Goal: Use online tool/utility: Utilize a website feature to perform a specific function

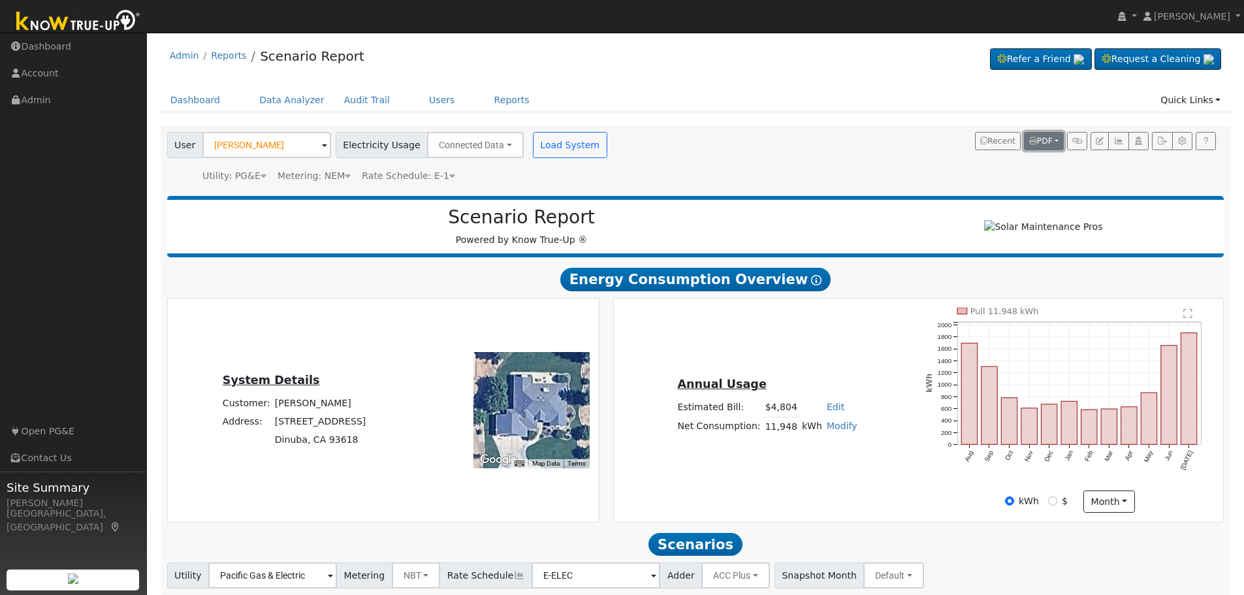
click at [1049, 142] on span "PDF" at bounding box center [1041, 141] width 24 height 9
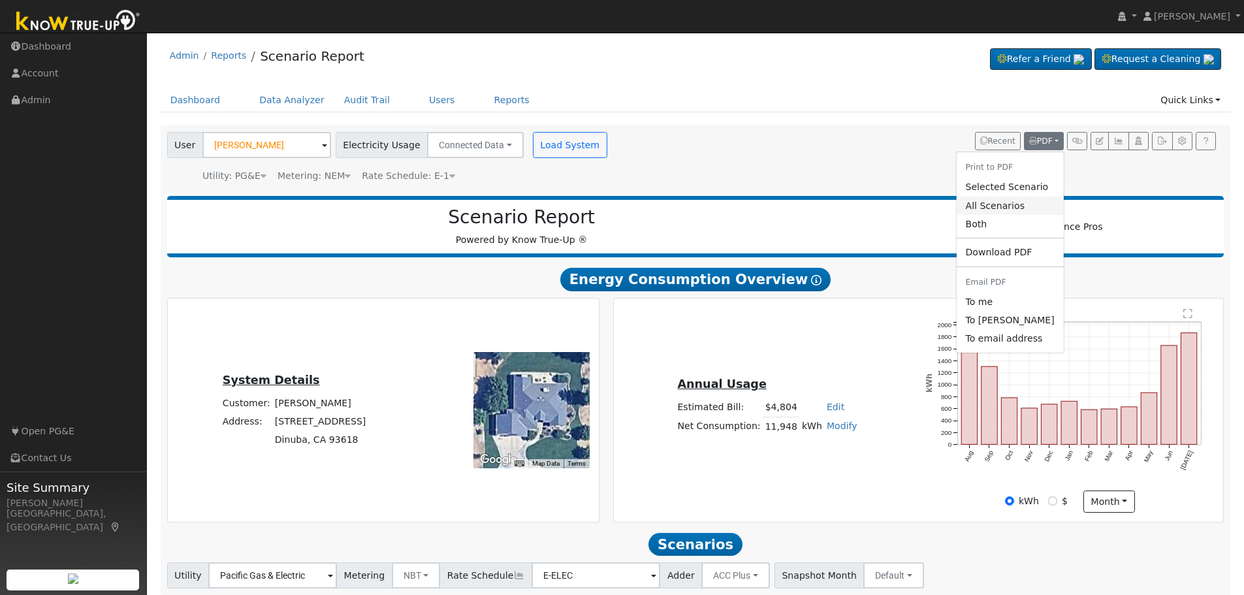
click at [1016, 202] on link "All Scenarios" at bounding box center [1009, 206] width 107 height 18
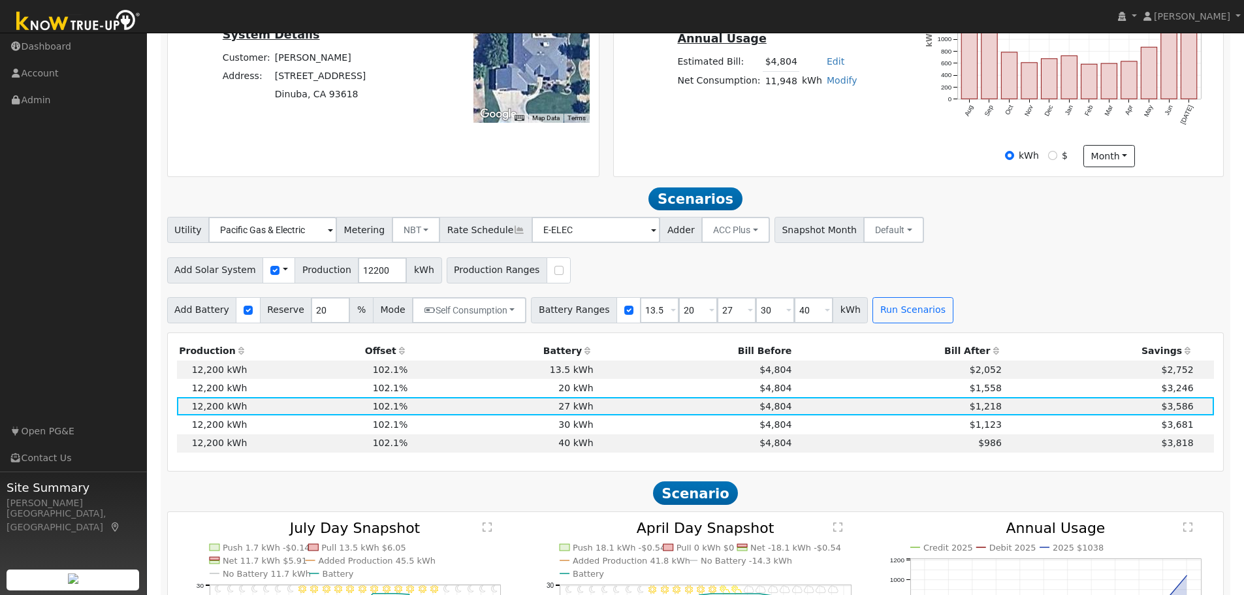
scroll to position [327, 0]
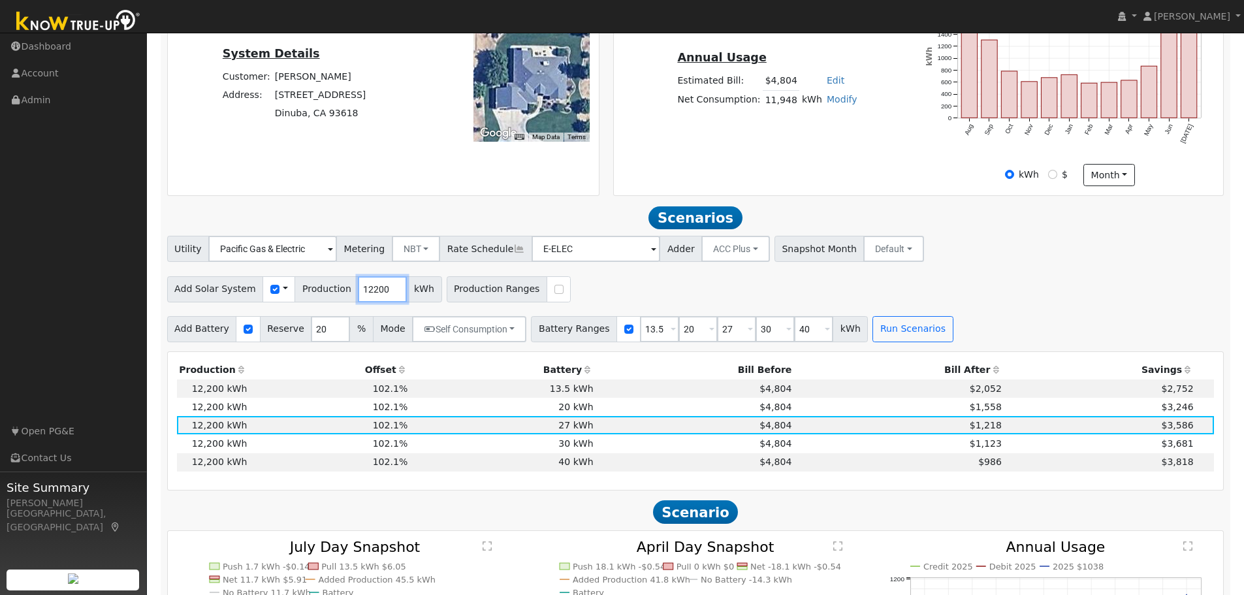
click at [361, 293] on input "12200" at bounding box center [382, 289] width 49 height 26
click at [366, 291] on input "121467400" at bounding box center [382, 289] width 49 height 26
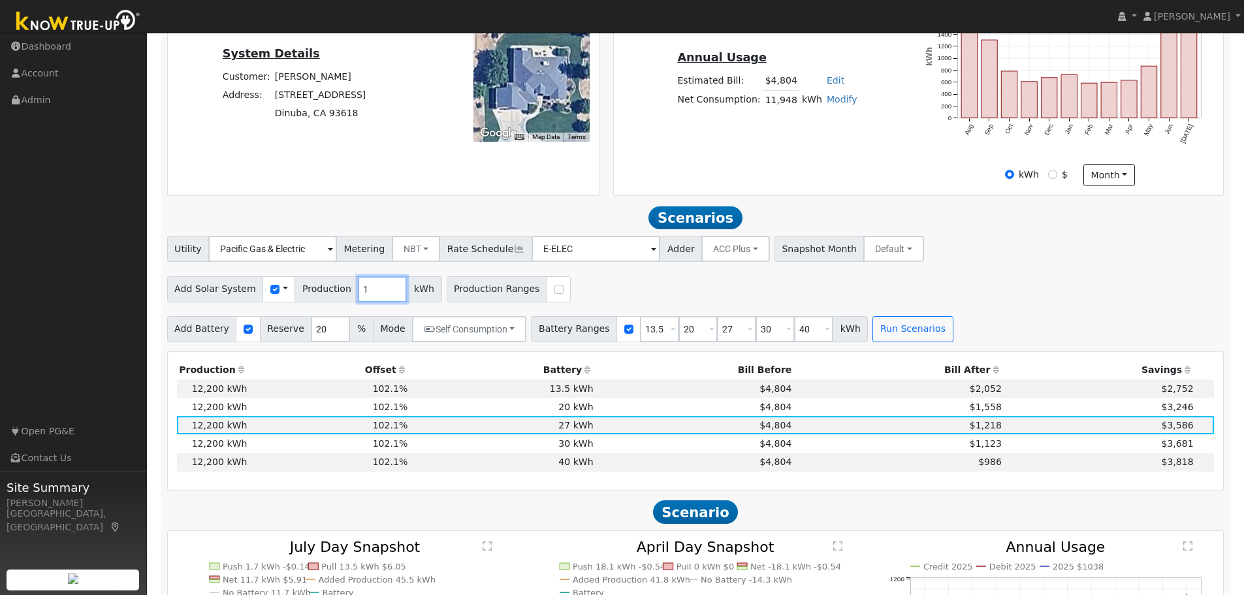
scroll to position [0, 0]
click at [658, 294] on div "Add Solar System Use CSV Data Production 14674 kWh Production Ranges" at bounding box center [696, 287] width 1062 height 31
click at [890, 338] on button "Run Scenarios" at bounding box center [913, 329] width 80 height 26
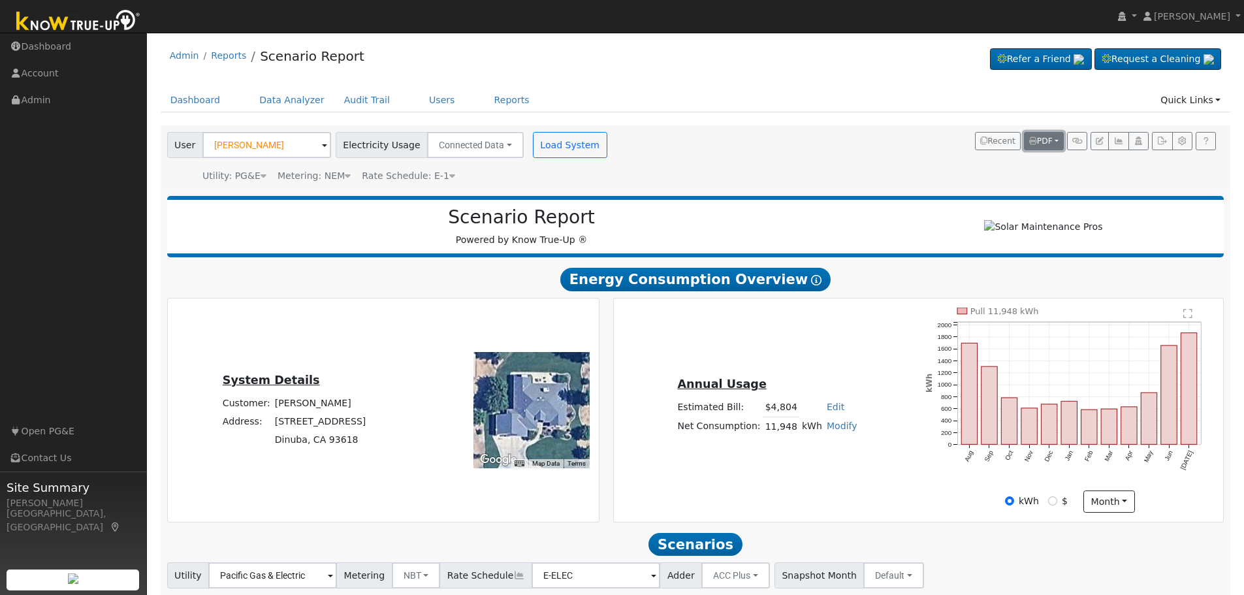
click at [1050, 137] on span "PDF" at bounding box center [1041, 141] width 24 height 9
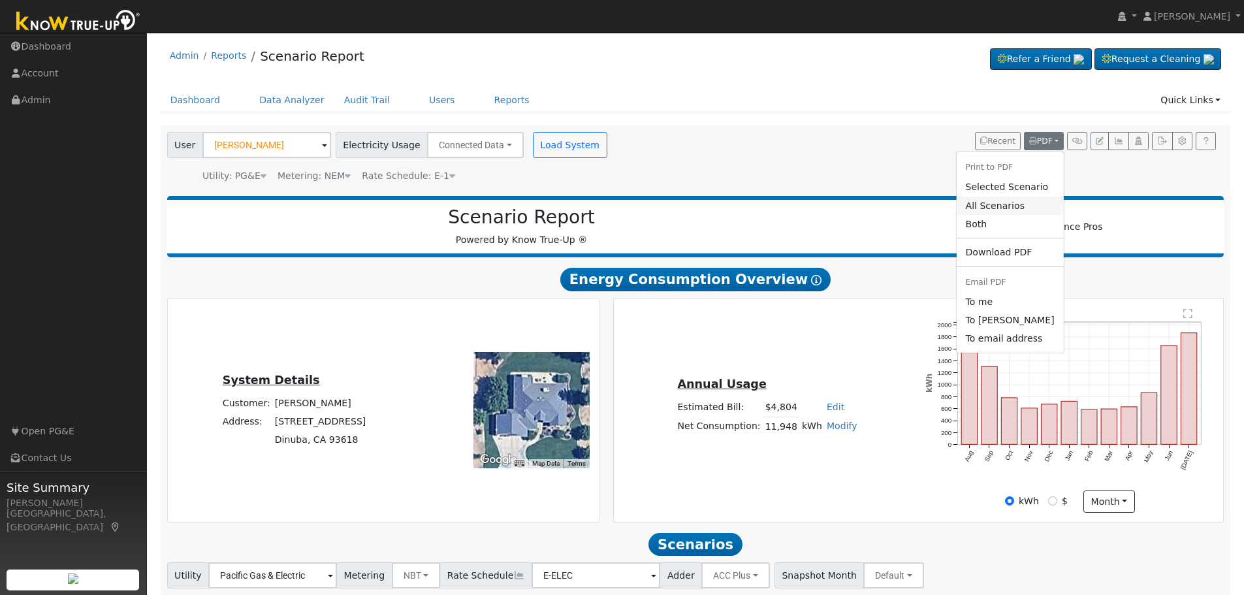
click at [1018, 208] on link "All Scenarios" at bounding box center [1009, 206] width 107 height 18
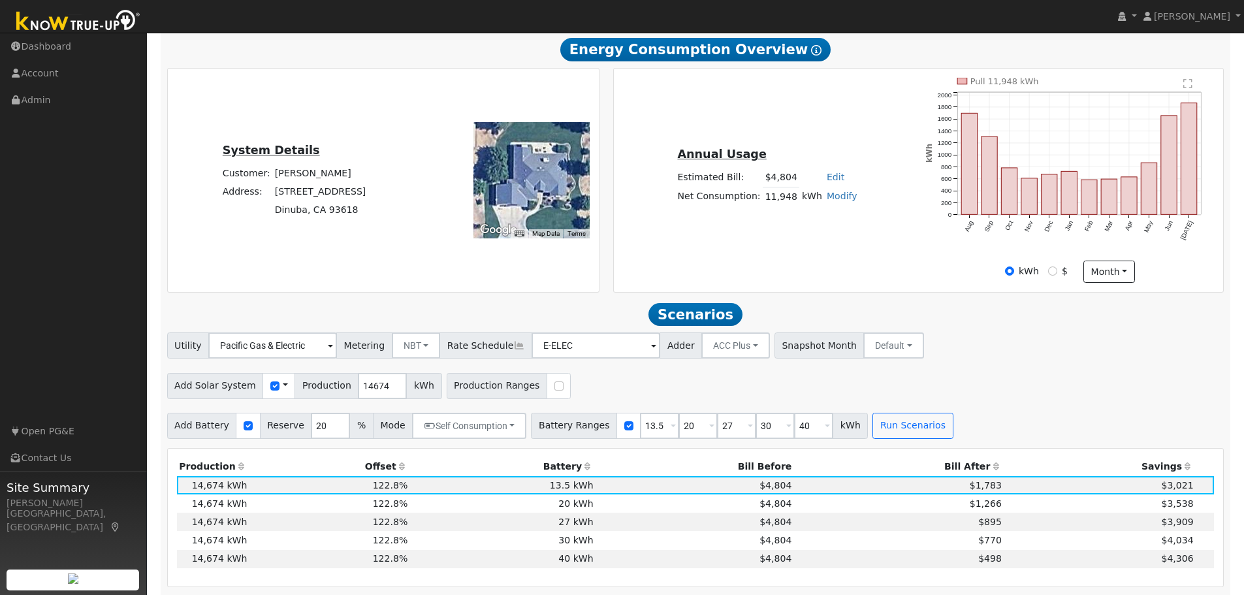
scroll to position [261, 0]
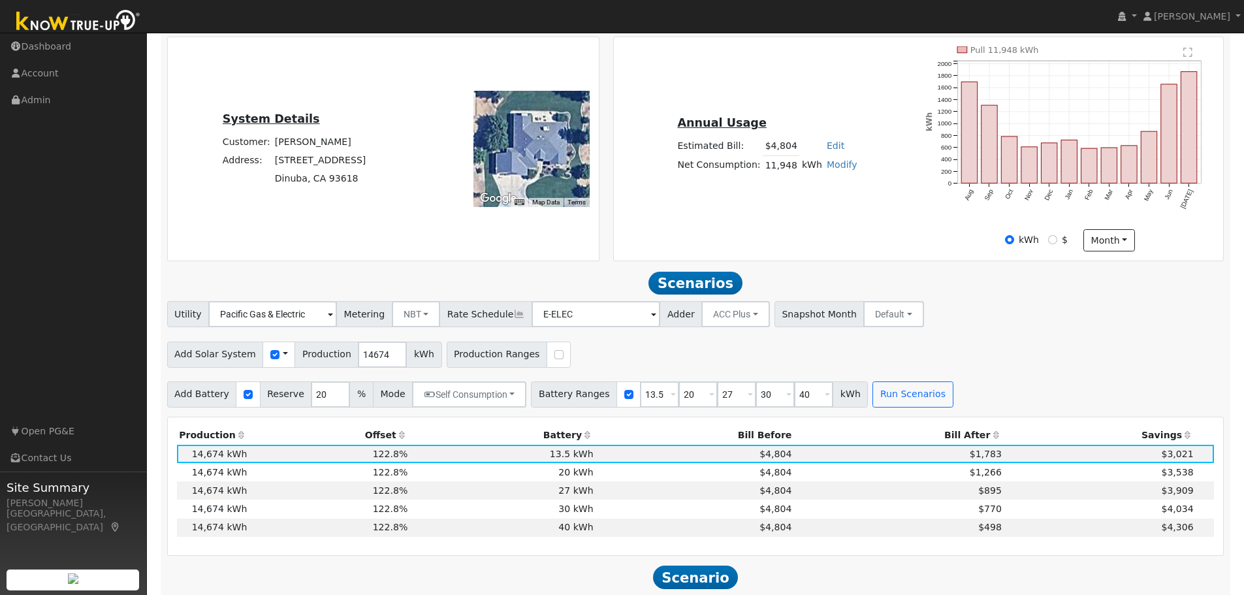
click at [974, 358] on div "Add Solar System Use CSV Data Production 14674 kWh Production Ranges" at bounding box center [696, 352] width 1062 height 31
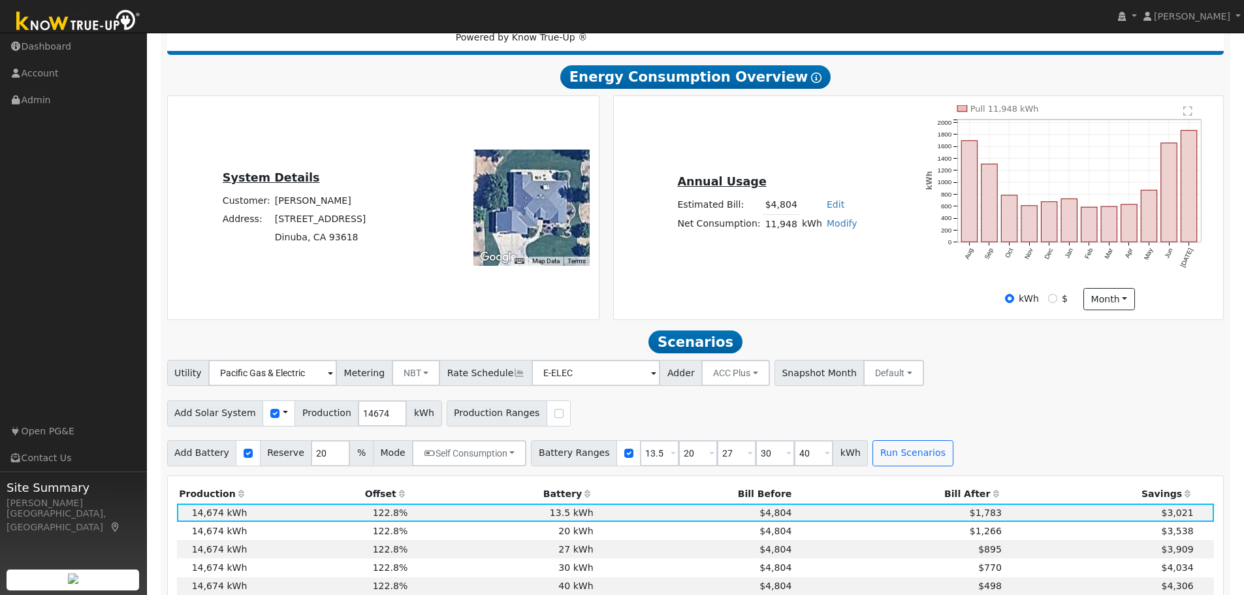
scroll to position [196, 0]
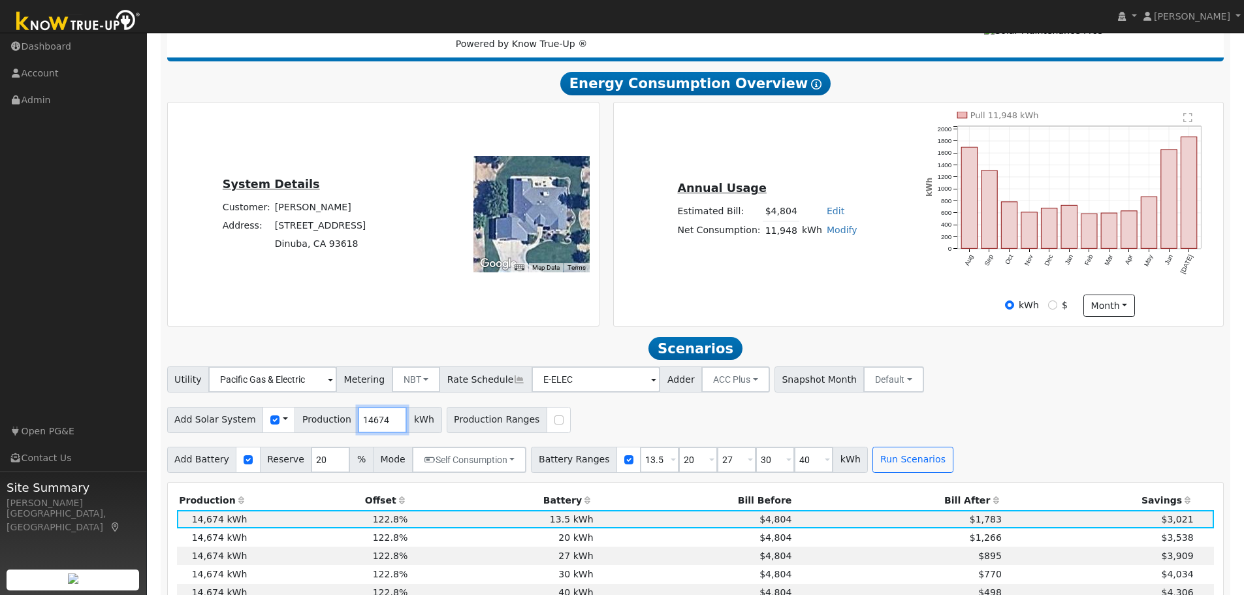
click at [361, 428] on input "14674" at bounding box center [382, 420] width 49 height 26
type input "9000"
click at [585, 433] on div "Add Solar System Use CSV Data Production 9000 kWh Production Ranges" at bounding box center [696, 417] width 1062 height 31
click at [311, 467] on input "20" at bounding box center [330, 460] width 39 height 26
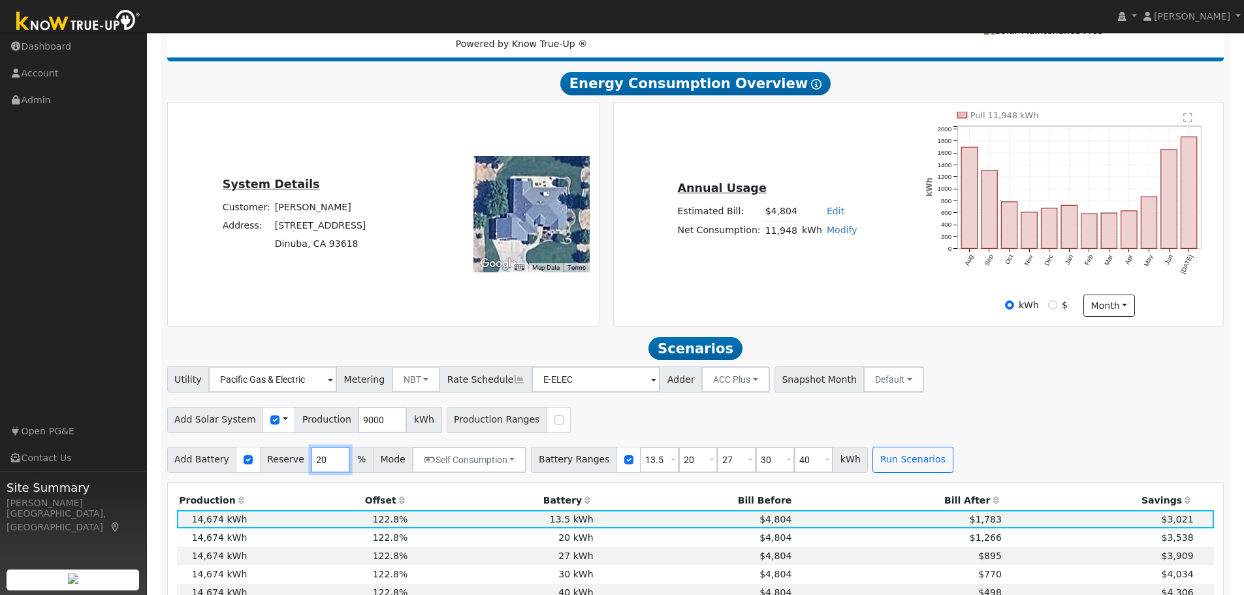
click at [311, 467] on input "20" at bounding box center [330, 460] width 39 height 26
click at [327, 470] on input "19" at bounding box center [330, 460] width 39 height 26
click at [327, 470] on input "18" at bounding box center [330, 460] width 39 height 26
click at [329, 470] on input "17" at bounding box center [330, 460] width 39 height 26
click at [329, 470] on input "16" at bounding box center [330, 460] width 39 height 26
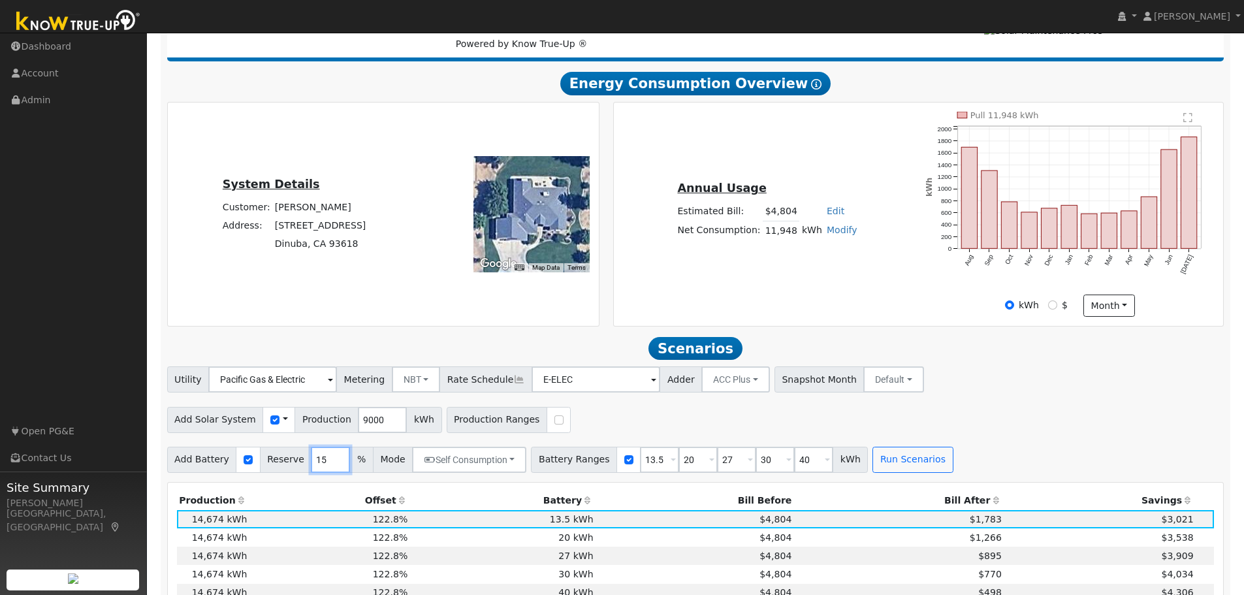
click at [329, 470] on input "15" at bounding box center [330, 460] width 39 height 26
click at [329, 470] on input "14" at bounding box center [330, 460] width 39 height 26
click at [329, 470] on input "13" at bounding box center [330, 460] width 39 height 26
click at [329, 470] on input "12" at bounding box center [330, 460] width 39 height 26
click at [329, 470] on input "11" at bounding box center [330, 460] width 39 height 26
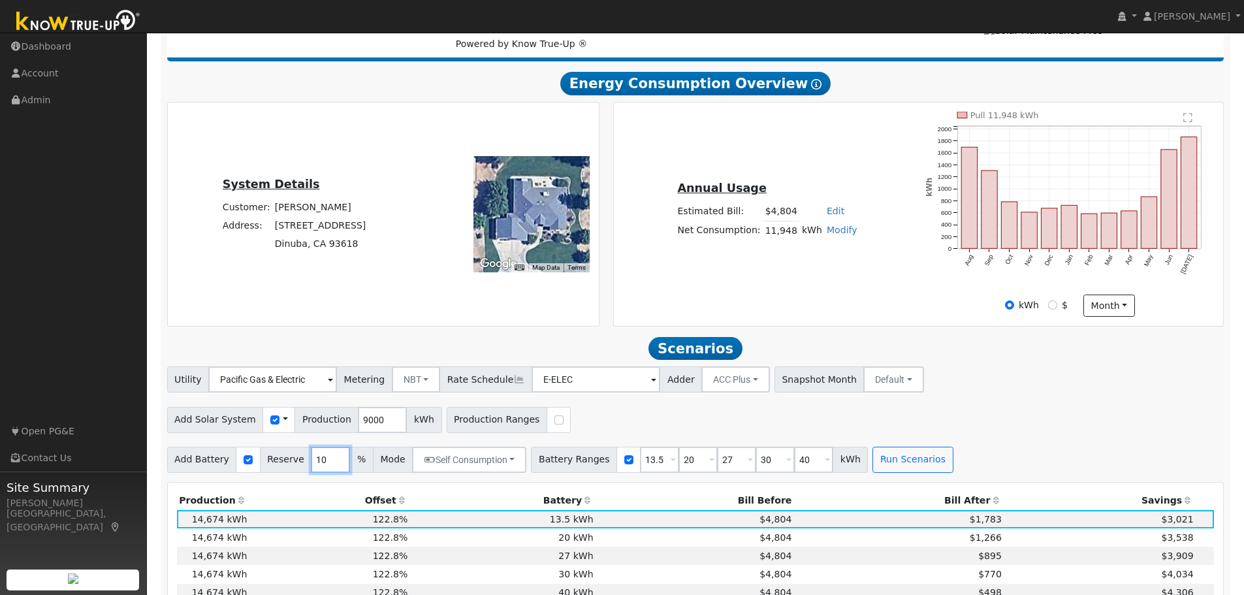
type input "10"
click at [329, 470] on input "10" at bounding box center [330, 460] width 39 height 26
click at [898, 466] on button "Run Scenarios" at bounding box center [913, 460] width 80 height 26
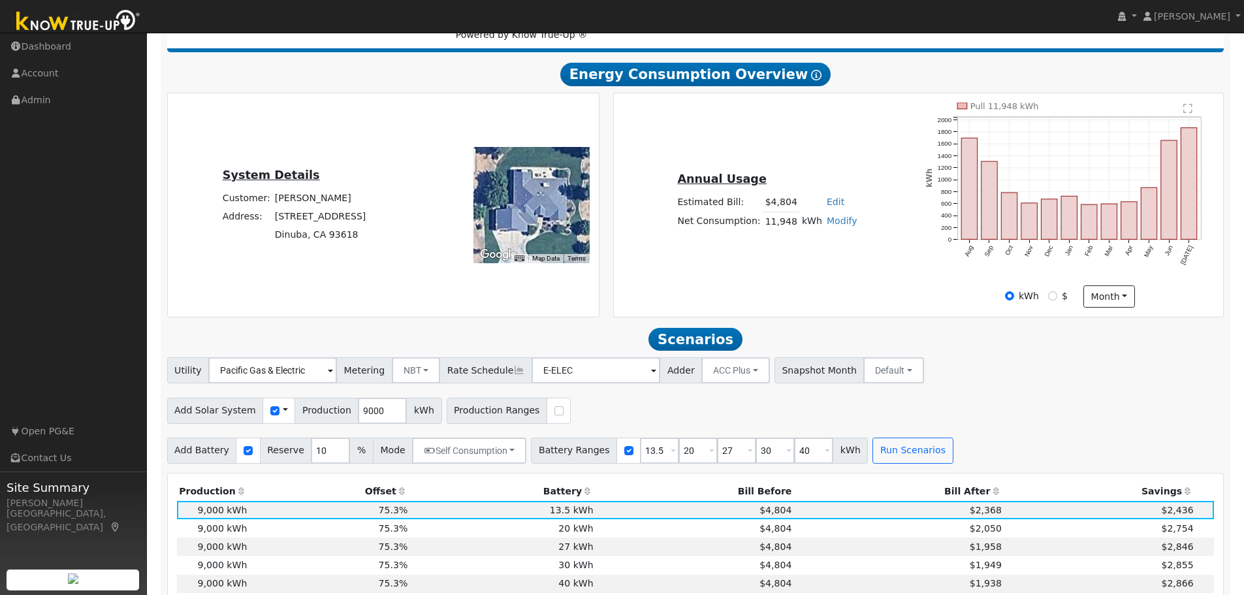
scroll to position [172, 0]
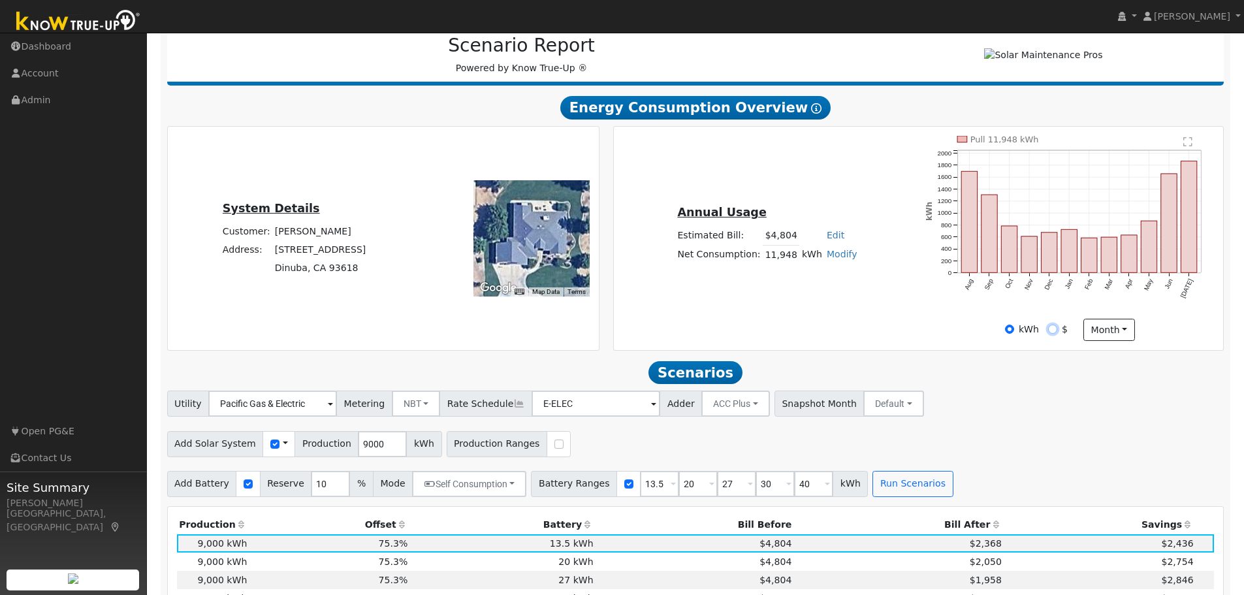
click at [1054, 334] on input "$" at bounding box center [1052, 329] width 9 height 9
radio input "true"
radio input "false"
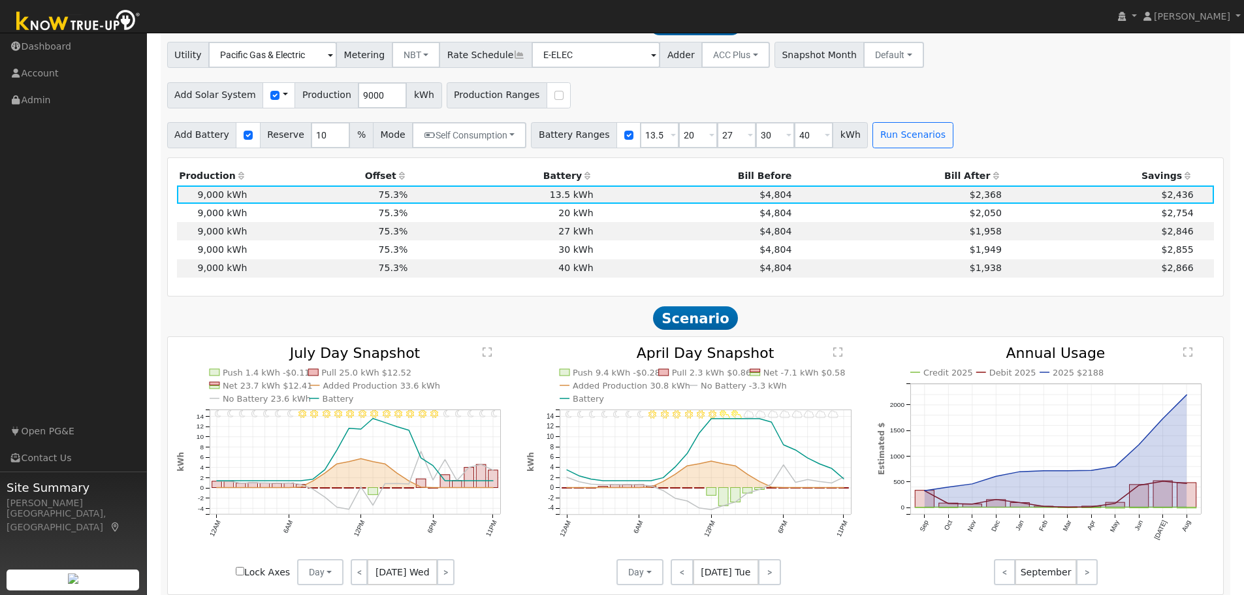
scroll to position [564, 0]
